Goal: Navigation & Orientation: Go to known website

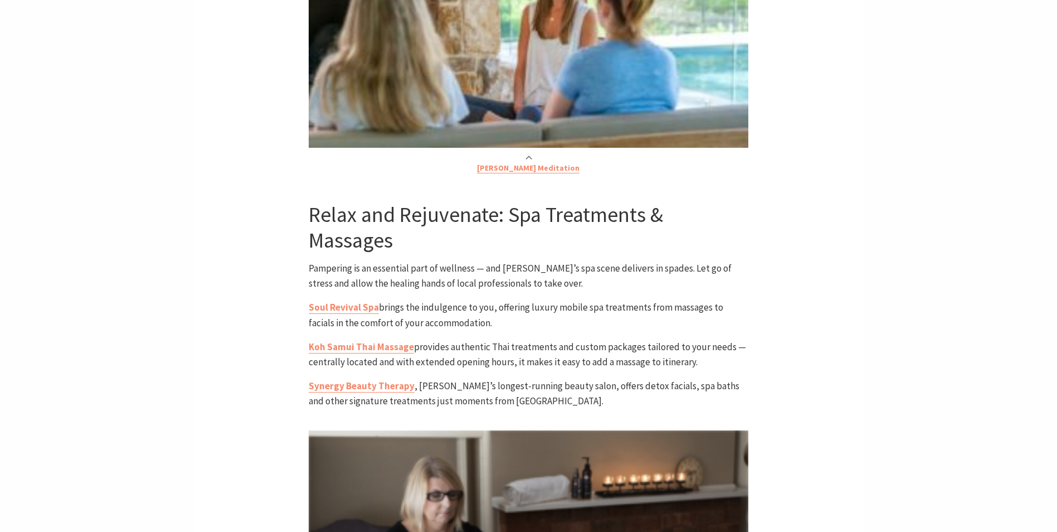
scroll to position [1171, 0]
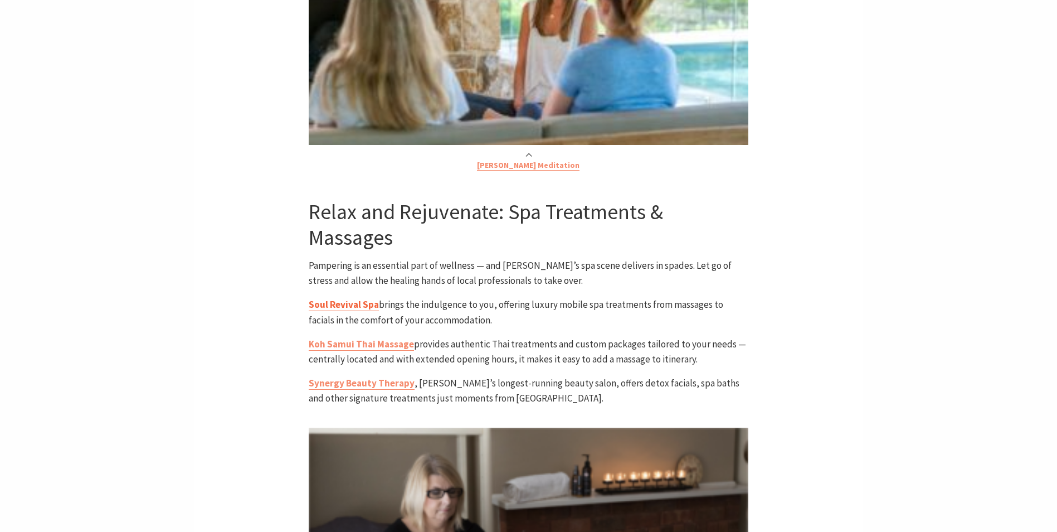
click at [367, 298] on link "Soul Revival Spa" at bounding box center [344, 304] width 70 height 13
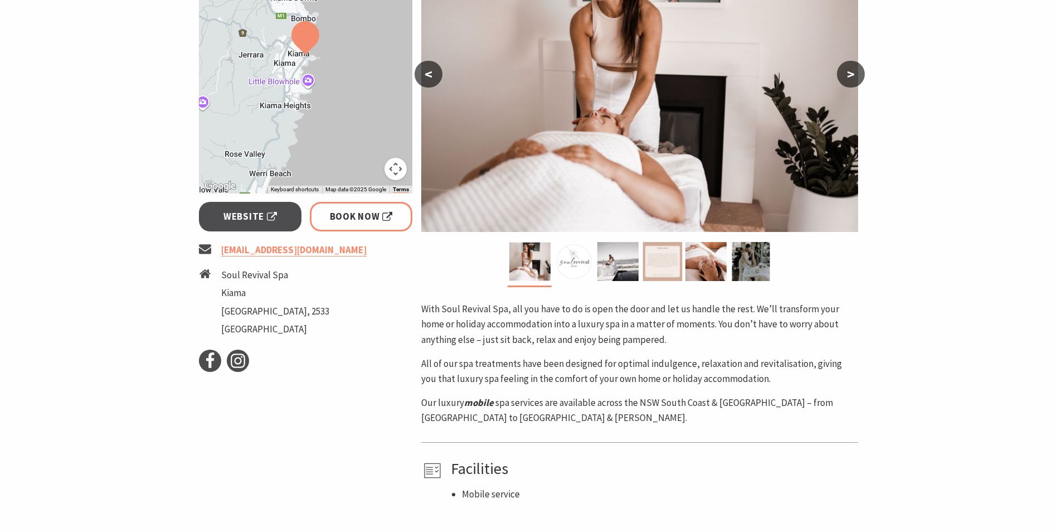
scroll to position [390, 0]
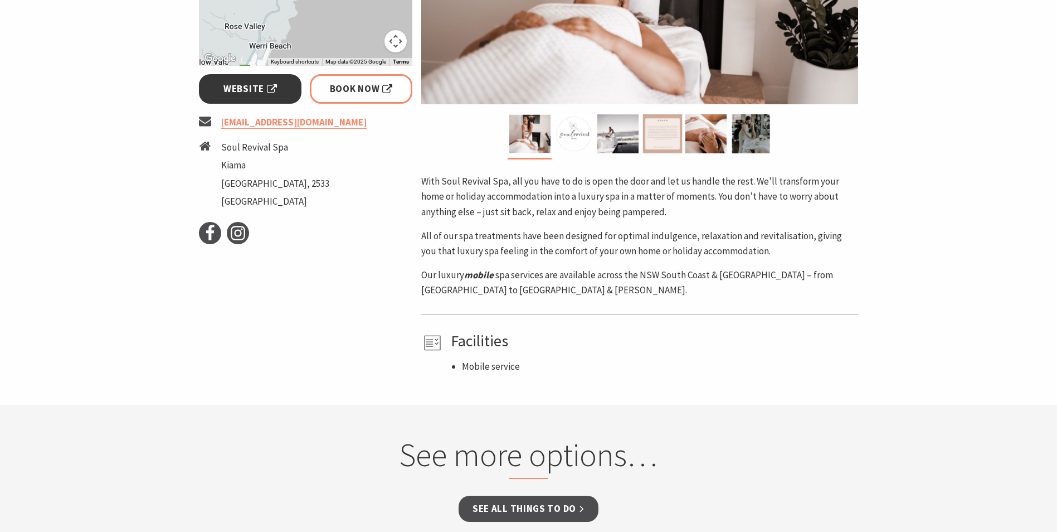
click at [267, 83] on span "Website" at bounding box center [251, 88] width 54 height 15
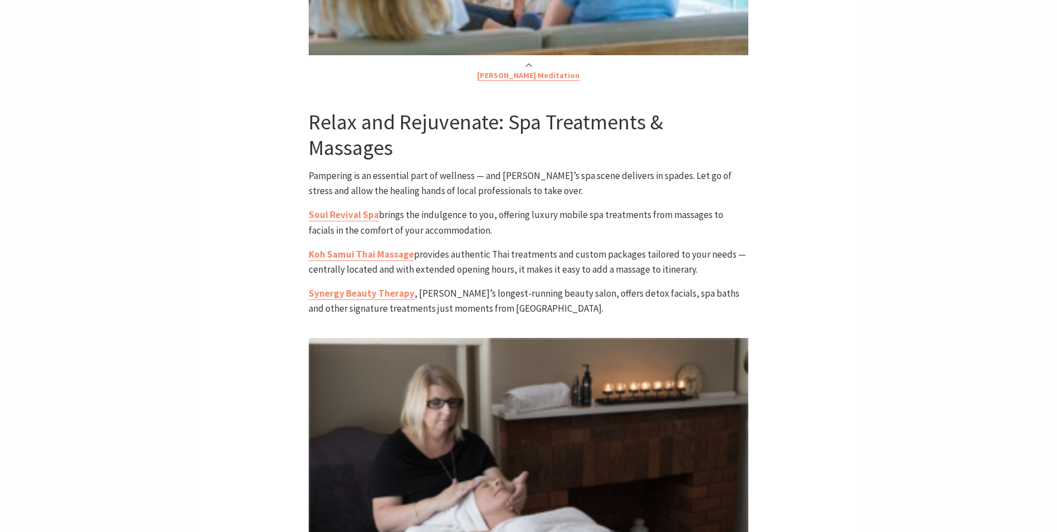
scroll to position [1171, 0]
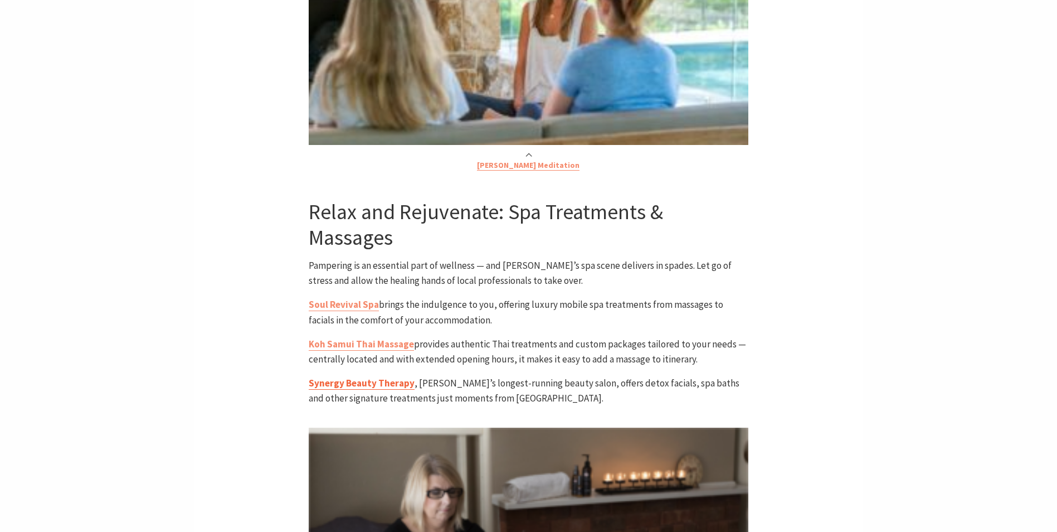
click at [386, 377] on link "Synergy Beauty Therapy" at bounding box center [362, 383] width 106 height 13
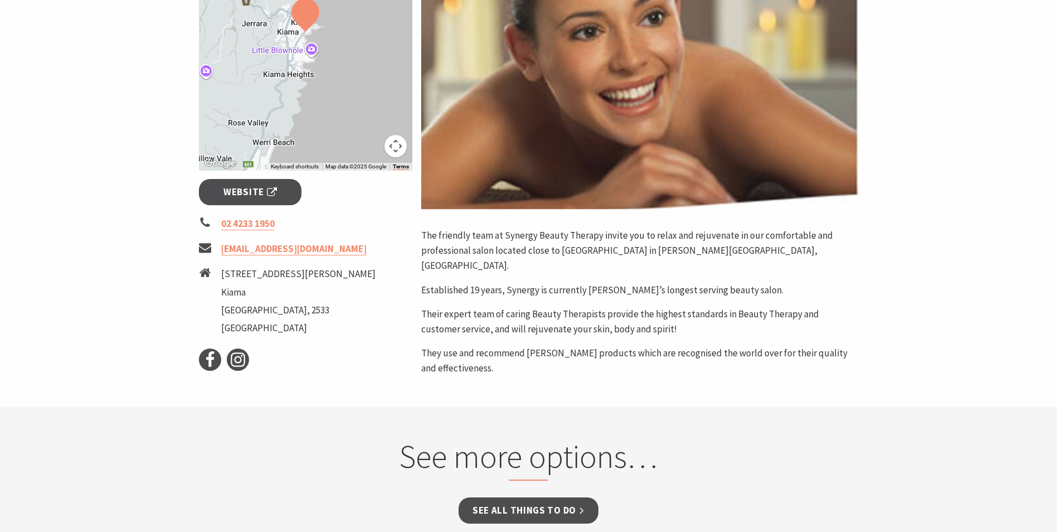
scroll to position [279, 0]
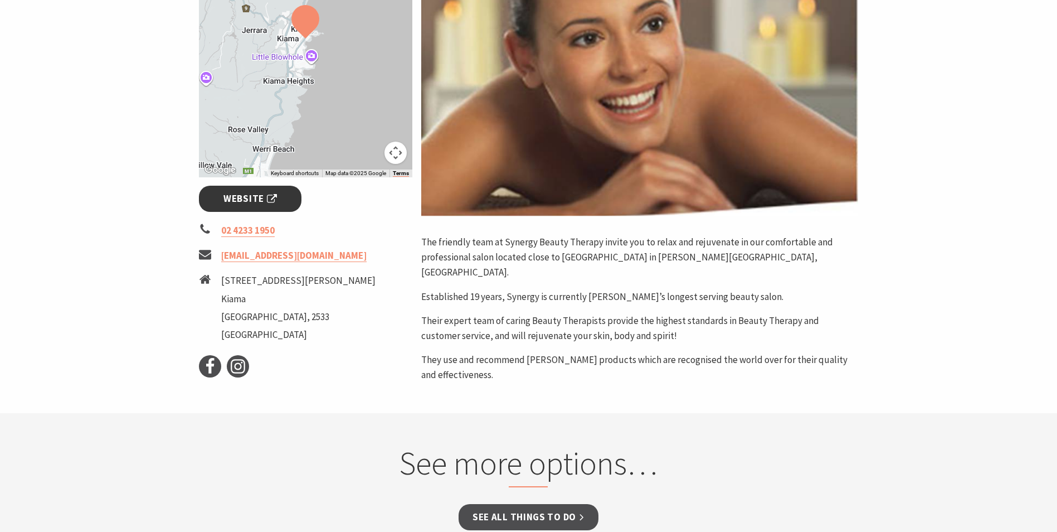
click at [265, 194] on span "Website" at bounding box center [251, 198] width 54 height 15
